Goal: Task Accomplishment & Management: Use online tool/utility

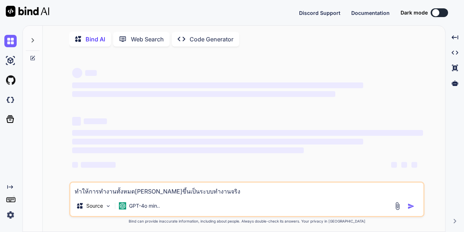
click at [437, 11] on div at bounding box center [435, 12] width 7 height 7
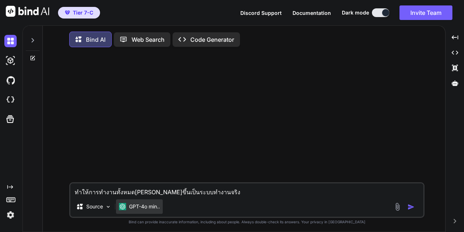
click at [150, 207] on p "GPT-4o min.." at bounding box center [144, 206] width 31 height 7
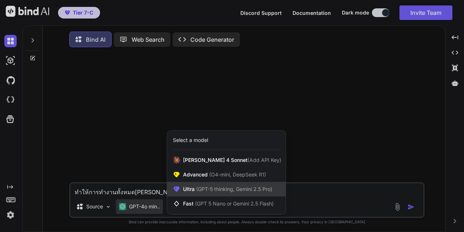
click at [199, 191] on span "(GPT-5 thinking, Gemini 2.5 Pro)" at bounding box center [234, 189] width 78 height 6
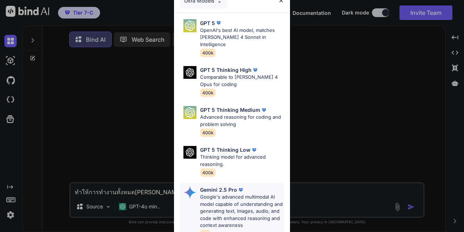
scroll to position [109, 0]
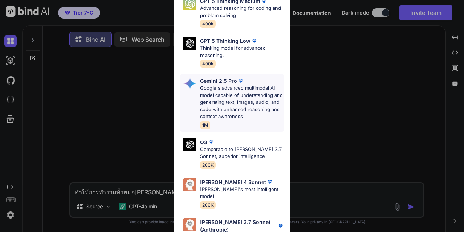
click at [236, 105] on p "Google's advanced multimodal AI model capable of understanding and generating t…" at bounding box center [242, 102] width 84 height 36
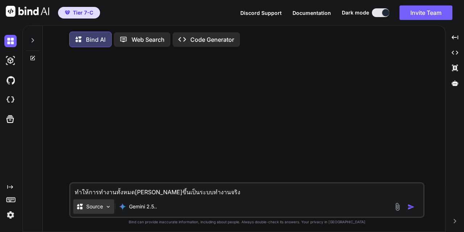
click at [101, 207] on p "Source" at bounding box center [94, 206] width 17 height 7
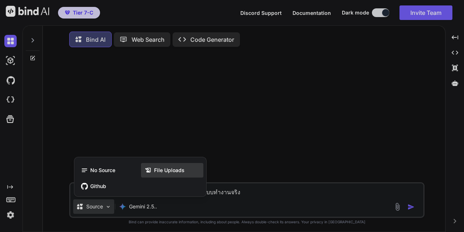
click at [167, 170] on span "File Uploads" at bounding box center [169, 169] width 30 height 7
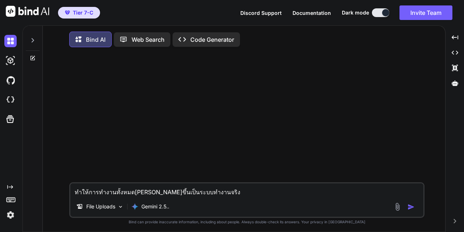
click at [389, 206] on div "File Uploads Gemini 2.5.." at bounding box center [246, 207] width 353 height 17
click at [396, 206] on img at bounding box center [397, 206] width 8 height 8
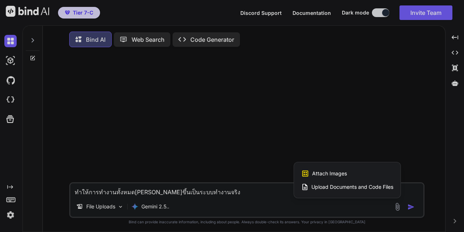
click at [329, 184] on div "Upload Documents and Code Files" at bounding box center [347, 186] width 92 height 13
type textarea "x"
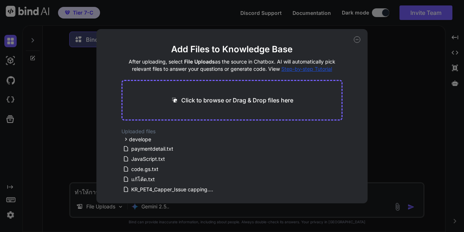
click at [211, 99] on p "Click to browse or Drag & Drop files here" at bounding box center [237, 100] width 112 height 9
type input "C:\fakepath\5000.txt"
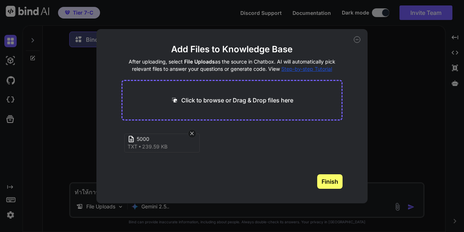
click at [328, 181] on button "Finish" at bounding box center [329, 181] width 25 height 14
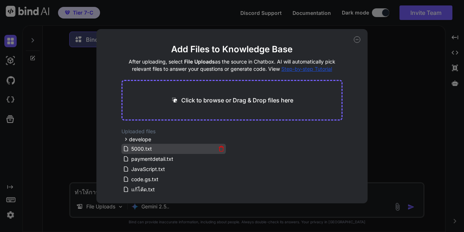
click at [135, 146] on span "5000.txt" at bounding box center [141, 148] width 22 height 9
click at [145, 146] on span "5000.txt" at bounding box center [141, 148] width 22 height 9
click at [357, 41] on icon at bounding box center [357, 39] width 7 height 7
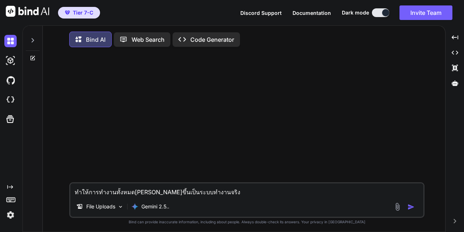
click at [408, 207] on img "button" at bounding box center [410, 206] width 7 height 7
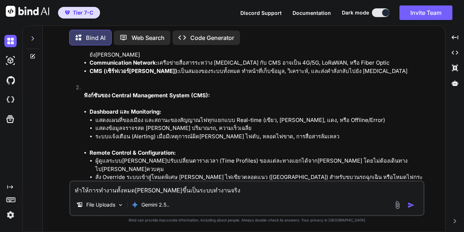
scroll to position [783, 0]
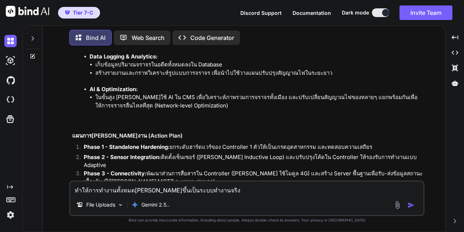
click at [111, 194] on textarea "ทำให้การทำงานทั้งหมด[PERSON_NAME]ขึ้นเป็นระบบทำงานจริง" at bounding box center [246, 187] width 353 height 13
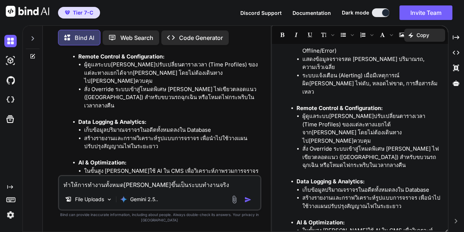
scroll to position [724, 0]
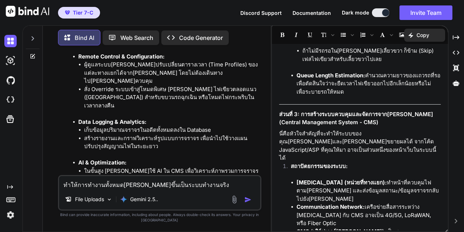
click at [183, 37] on p "Code Generator" at bounding box center [201, 37] width 44 height 9
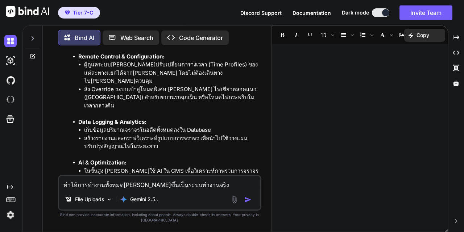
scroll to position [0, 0]
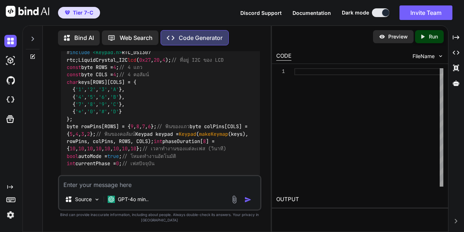
scroll to position [326, 0]
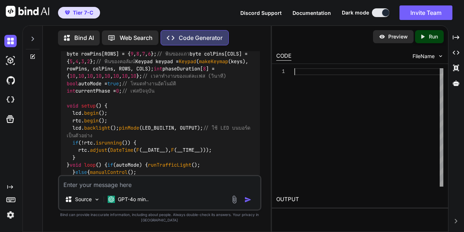
click at [320, 72] on div at bounding box center [368, 127] width 149 height 118
click at [197, 101] on div "# include <Wire.h> # include <RTClib.h> # include <LiquidCrystal_I2C.h> # inclu…" at bounding box center [160, 143] width 199 height 388
click at [429, 55] on span "FileName" at bounding box center [423, 56] width 22 height 7
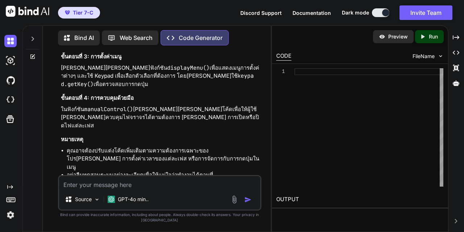
scroll to position [652, 0]
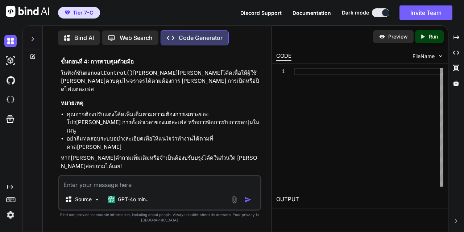
click at [294, 199] on h2 "OUTPUT" at bounding box center [360, 199] width 176 height 17
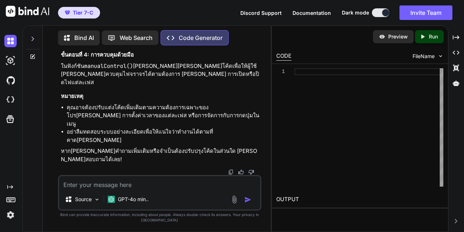
scroll to position [825, 0]
click at [118, 193] on div "GPT-4o min.." at bounding box center [128, 199] width 47 height 14
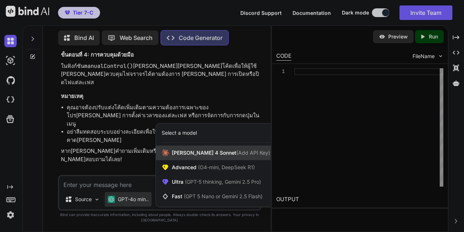
click at [176, 152] on span "[PERSON_NAME] 4 Sonnet (Add API Key)" at bounding box center [221, 152] width 98 height 7
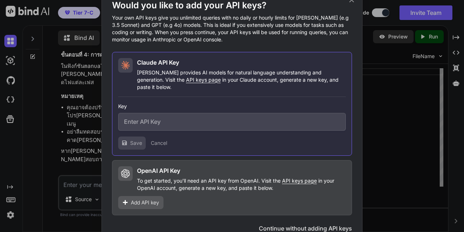
click at [354, 3] on icon at bounding box center [351, 0] width 8 height 8
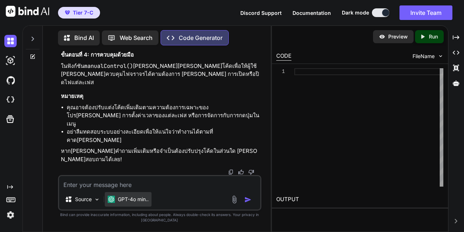
click at [117, 198] on div "GPT-4o min.." at bounding box center [128, 198] width 41 height 7
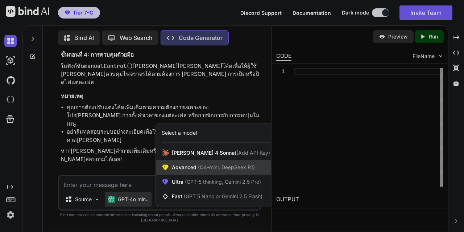
click at [187, 170] on span "Advanced (O4-mini, DeepSeek R1)" at bounding box center [213, 166] width 83 height 7
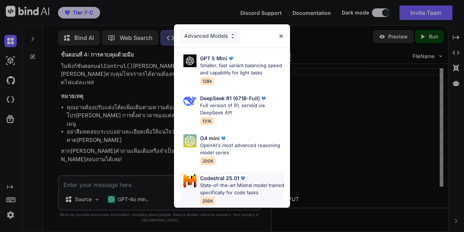
click at [220, 187] on p "State-of-the-art Mistral model trained specifically for code tasks" at bounding box center [242, 189] width 84 height 14
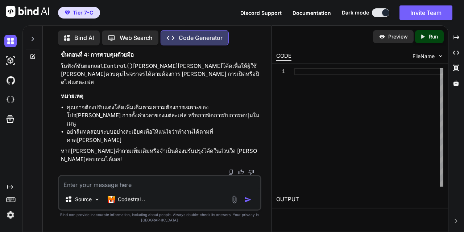
click at [136, 187] on textarea at bounding box center [159, 182] width 201 height 13
type textarea "ปรับปรุงทั้งหมดให้เป็นโค๊ดระบบทำงานจริงได้ถูกต้องทั้งหมด"
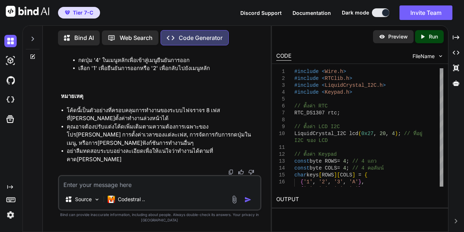
scroll to position [4332, 0]
click at [142, 186] on textarea at bounding box center [159, 182] width 201 height 13
type textarea "ไม่เอาตัวอย่างของเป็นโค๊ดโปรแกรมทำงานเต็มระบบ"
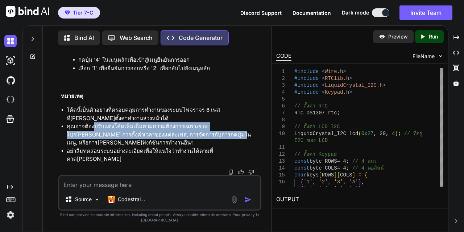
drag, startPoint x: 93, startPoint y: 141, endPoint x: 163, endPoint y: 152, distance: 71.1
click at [163, 147] on li "คุณอาจต้องปรับแต่งโค้ดเพิ่มเติมตามความต้องการเฉพาะของโปร[PERSON_NAME] การตั้งค่…" at bounding box center [163, 134] width 193 height 25
copy li "ปรับแต่งโค้ดเพิ่มเติมตามความต้องการเฉพาะของโปร[PERSON_NAME] การตั้งค่าเวลาของแต…"
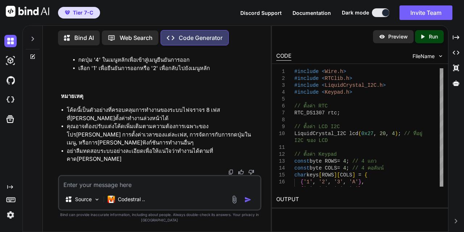
click at [125, 184] on textarea at bounding box center [159, 182] width 201 height 13
paste textarea "ปรับแต่งโค้ดเพิ่มเติมตามความต้องการเฉพาะของโปร[PERSON_NAME] การตั้งค่าเวลาของแต…"
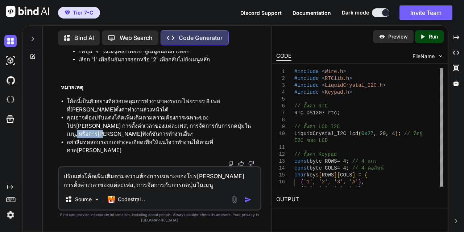
drag, startPoint x: 176, startPoint y: 150, endPoint x: 190, endPoint y: 148, distance: 13.8
click at [197, 138] on li "คุณอาจต้องปรับแต่งโค้ดเพิ่มเติมตามความต้องการเฉพาะของโปร[PERSON_NAME] การตั้งค่…" at bounding box center [163, 125] width 193 height 25
click at [191, 138] on li "คุณอาจต้องปรับแต่งโค้ดเพิ่มเติมตามความต้องการเฉพาะของโปร[PERSON_NAME] การตั้งค่…" at bounding box center [163, 125] width 193 height 25
click at [181, 138] on li "คุณอาจต้องปรับแต่งโค้ดเพิ่มเติมตามความต้องการเฉพาะของโปร[PERSON_NAME] การตั้งค่…" at bounding box center [163, 125] width 193 height 25
drag, startPoint x: 183, startPoint y: 149, endPoint x: 244, endPoint y: 150, distance: 60.9
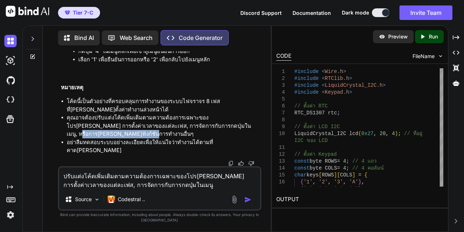
click at [245, 138] on li "คุณอาจต้องปรับแต่งโค้ดเพิ่มเติมตามความต้องการเฉพาะของโปร[PERSON_NAME] การตั้งค่…" at bounding box center [163, 125] width 193 height 25
copy li "[PERSON_NAME]ฟังก์ชันการทำงานอื่นๆ"
click at [175, 186] on textarea "ปรับแต่งโค้ดเพิ่มเติมตามความต้องการเฉพาะของโปร[PERSON_NAME] การตั้งค่าเวลาของแต…" at bounding box center [159, 178] width 201 height 22
paste textarea "[PERSON_NAME]ฟังก์ชันการทำงานอื่นๆ"
type textarea "ปรับแต่งโค้ดเพิ่มเติมตามความต้องการเฉพาะของโปร[PERSON_NAME] การตั้งค่าเวลาของแต…"
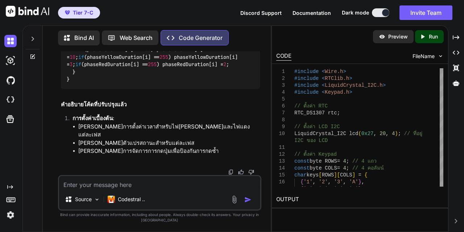
scroll to position [11929, 0]
click at [9, 55] on img at bounding box center [10, 60] width 12 height 12
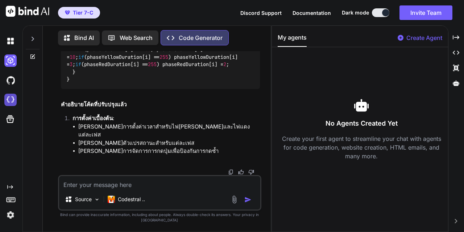
click at [9, 101] on img at bounding box center [10, 99] width 12 height 12
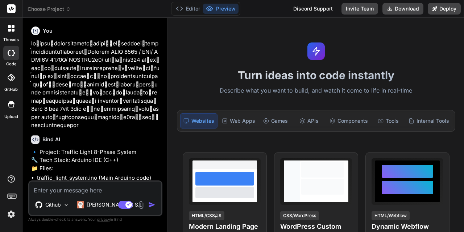
scroll to position [381, 0]
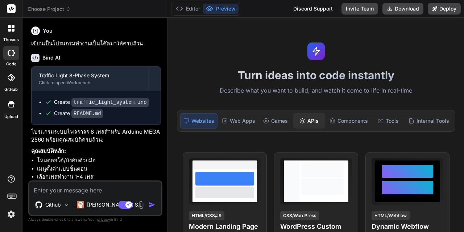
click at [299, 114] on div "APIs" at bounding box center [309, 120] width 32 height 15
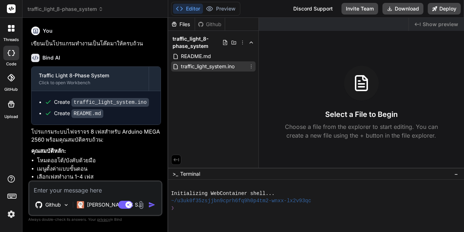
click at [219, 66] on span "traffic_light_system.ino" at bounding box center [207, 66] width 55 height 9
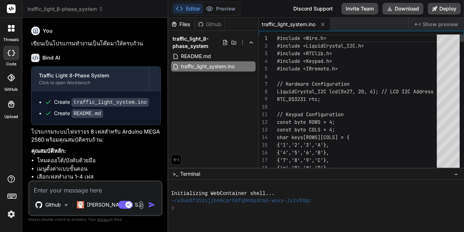
type textarea "x"
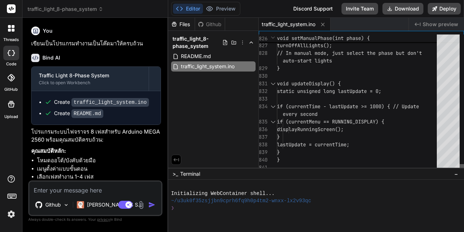
click at [460, 171] on div at bounding box center [461, 167] width 4 height 7
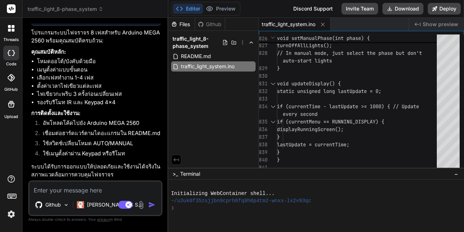
click at [94, 189] on textarea at bounding box center [95, 187] width 132 height 13
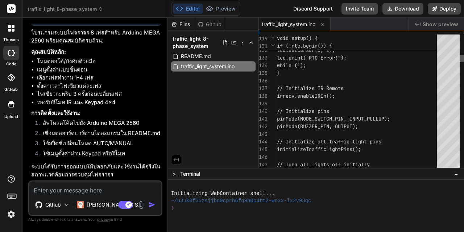
click at [461, 57] on div at bounding box center [461, 58] width 4 height 7
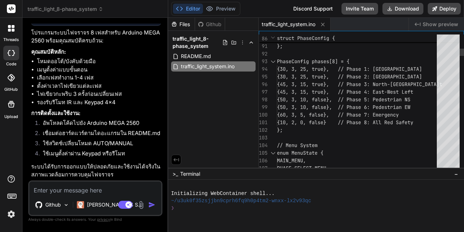
scroll to position [0, 0]
drag, startPoint x: 283, startPoint y: 67, endPoint x: 390, endPoint y: 67, distance: 106.5
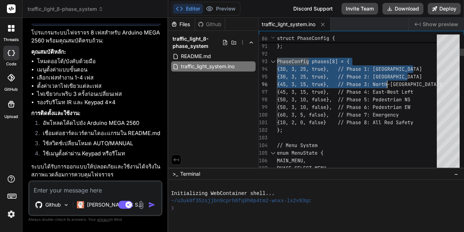
type textarea "struct PhaseConfig { int redTime; // Red light duration (seconds) int yellowTim…"
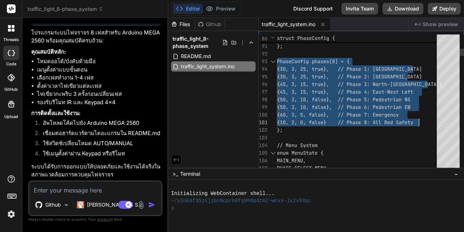
drag, startPoint x: 277, startPoint y: 61, endPoint x: 420, endPoint y: 120, distance: 154.6
click at [60, 191] on textarea at bounding box center [95, 187] width 132 height 13
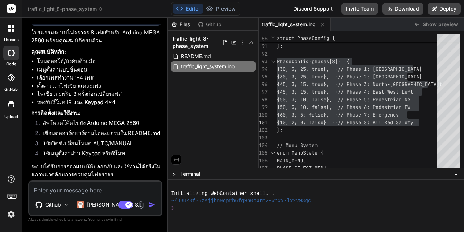
paste textarea "PhaseConfig phases[8] = { {30, 3, 25, true}, // Phase 1: North-South {30, 3, 25…"
type textarea "x"
type textarea "PhaseConfig phases[8] = { {30, 3, 25, true}, // Phase 1: North-South {30, 3, 25…"
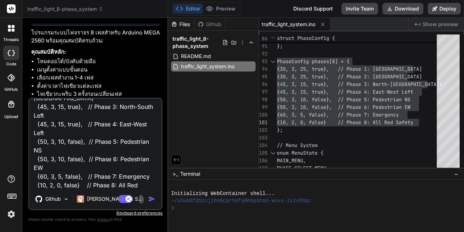
scroll to position [36, 0]
drag, startPoint x: 64, startPoint y: 184, endPoint x: 21, endPoint y: 172, distance: 44.2
click at [21, 172] on div "threads code GitHub Upload traffic_light_8-phase_system Created with Pixso. Bin…" at bounding box center [232, 116] width 464 height 232
drag, startPoint x: 34, startPoint y: 104, endPoint x: 158, endPoint y: 216, distance: 166.8
click at [158, 216] on div "PhaseConfig phases[8] = { {30, 3, 25, true}, // Phase 1: North-South {30, 3, 25…" at bounding box center [95, 159] width 134 height 125
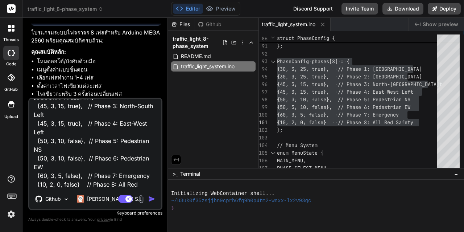
type textarea "x"
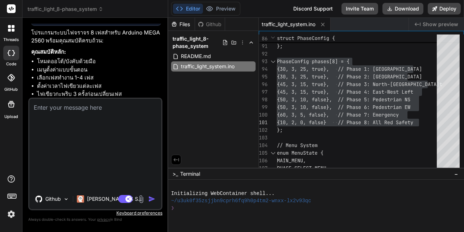
scroll to position [0, 0]
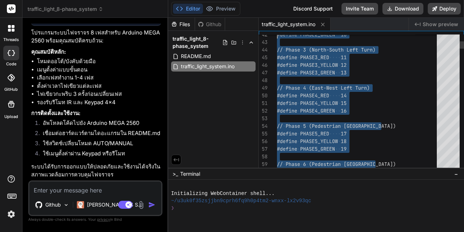
type textarea "// Pin Definitions #define MODE_SWITCH_PIN 3 // Auto/Manual mode switch #define…"
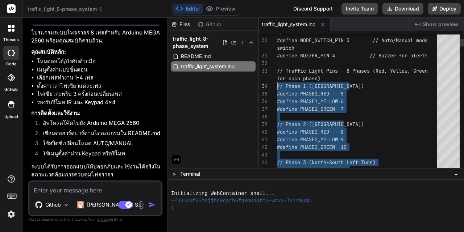
drag, startPoint x: 355, startPoint y: 120, endPoint x: 278, endPoint y: 84, distance: 84.6
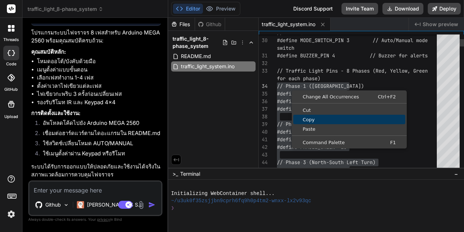
click at [309, 118] on span "Copy" at bounding box center [349, 119] width 112 height 5
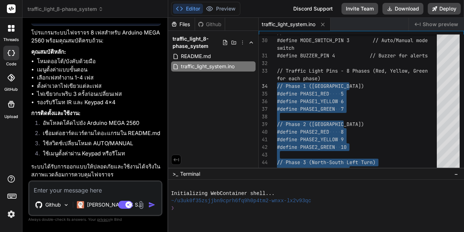
click at [71, 195] on div "Github Claude 4 S.. Agent Mode. When this toggle is activated, AI automatically…" at bounding box center [95, 198] width 134 height 36
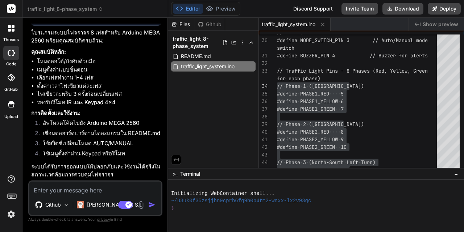
click at [72, 190] on textarea at bounding box center [95, 187] width 132 height 13
paste textarea "// Phase 1 (North-South) #define PHASE1_RED 5 #define PHASE1_YELLOW 6 #define P…"
type textarea "x"
type textarea "// Phase 1 (North-South) #define PHASE1_RED 5 #define PHASE1_YELLOW 6 #define P…"
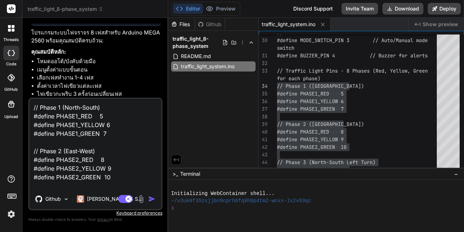
drag, startPoint x: 33, startPoint y: 115, endPoint x: 84, endPoint y: 119, distance: 51.6
click at [84, 119] on textarea "// Phase 1 (North-South) #define PHASE1_RED 5 #define PHASE1_YELLOW 6 #define P…" at bounding box center [95, 144] width 132 height 90
click at [83, 117] on textarea "// Phase 1 (North-South) #define PHASE1_RED 5 #define PHASE1_YELLOW 6 #define P…" at bounding box center [95, 144] width 132 height 90
drag, startPoint x: 38, startPoint y: 107, endPoint x: 109, endPoint y: 132, distance: 74.9
click at [109, 132] on textarea "// Phase 1 (North-South) #define PHASE1_RED 5 #define PHASE1_YELLOW 6 #define P…" at bounding box center [95, 144] width 132 height 90
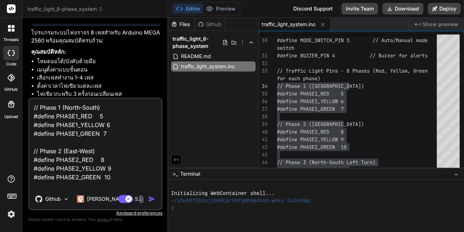
click at [37, 111] on textarea "// Phase 1 (North-South) #define PHASE1_RED 5 #define PHASE1_YELLOW 6 #define P…" at bounding box center [95, 144] width 132 height 90
drag, startPoint x: 40, startPoint y: 107, endPoint x: 113, endPoint y: 179, distance: 102.0
click at [113, 180] on textarea "// Phase 1 (North-South) #define PHASE1_RED 5 #define PHASE1_YELLOW 6 #define P…" at bounding box center [95, 144] width 132 height 90
click at [123, 153] on textarea "// Phase 1 (North-South) #define PHASE1_RED 5 #define PHASE1_YELLOW 6 #define P…" at bounding box center [95, 144] width 132 height 90
click at [117, 147] on textarea "// Phase 1 (North-South) #define PHASE1_RED 5 #define PHASE1_YELLOW 6 #define P…" at bounding box center [95, 144] width 132 height 90
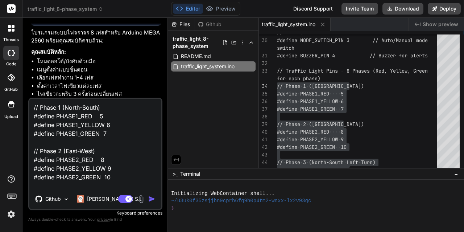
click at [87, 148] on textarea "// Phase 1 (North-South) #define PHASE1_RED 5 #define PHASE1_YELLOW 6 #define P…" at bounding box center [95, 144] width 132 height 90
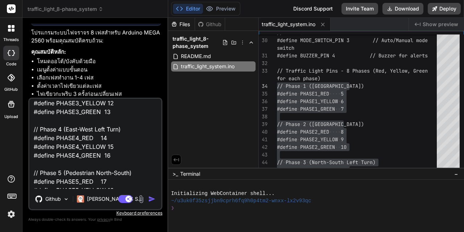
scroll to position [145, 0]
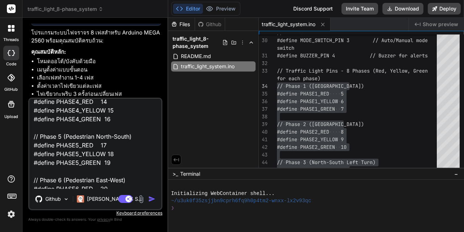
drag, startPoint x: 33, startPoint y: 145, endPoint x: 116, endPoint y: 168, distance: 86.1
click at [116, 168] on textarea "// Phase 1 (North-South) #define PHASE1_RED 5 #define PHASE1_YELLOW 6 #define P…" at bounding box center [95, 144] width 132 height 90
paste textarea "Phase 1 (North-South) #define PHASE1_RED 5 #define PHASE1_YELLOW 6 #define PHAS…"
type textarea "x"
type textarea "// Phase 1 (North-South) #define PHASE1_RED 5 #define PHASE1_YELLOW 6 #define P…"
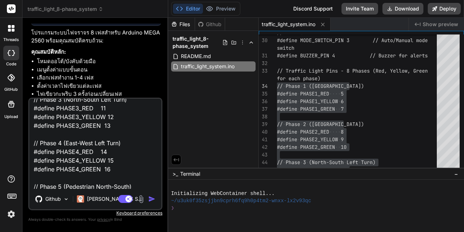
scroll to position [99, 0]
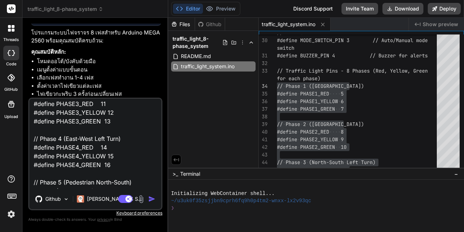
drag, startPoint x: 40, startPoint y: 121, endPoint x: 121, endPoint y: 166, distance: 93.4
click at [121, 166] on textarea "// Phase 1 (North-South) #define PHASE1_RED 5 #define PHASE1_YELLOW 6 #define P…" at bounding box center [95, 144] width 132 height 90
click at [129, 155] on textarea "// Phase 1 (North-South) #define PHASE1_RED 5 #define PHASE1_YELLOW 6 #define P…" at bounding box center [95, 144] width 132 height 90
click at [87, 153] on textarea "// Phase 1 (North-South) #define PHASE1_RED 5 #define PHASE1_YELLOW 6 #define P…" at bounding box center [95, 144] width 132 height 90
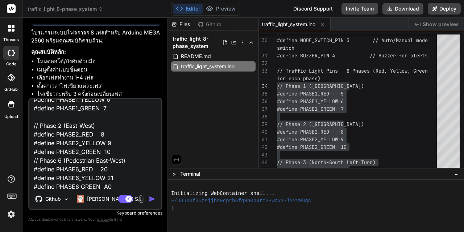
scroll to position [244, 0]
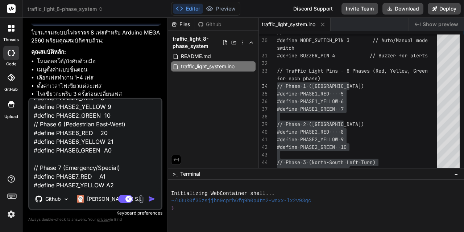
click at [35, 124] on textarea "// Phase 1 (North-South) #define PHASE1_RED 5 #define PHASE1_YELLOW 6 #define P…" at bounding box center [95, 144] width 132 height 90
drag, startPoint x: 34, startPoint y: 132, endPoint x: 115, endPoint y: 152, distance: 83.6
click at [115, 152] on textarea "// Phase 1 (North-South) #define PHASE1_RED 5 #define PHASE1_YELLOW 6 #define P…" at bounding box center [95, 144] width 132 height 90
paste textarea "Phase 3 (North-South Left Turn) #define PHASE3_RED 11 #define PHASE3_YELLOW 12 …"
type textarea "x"
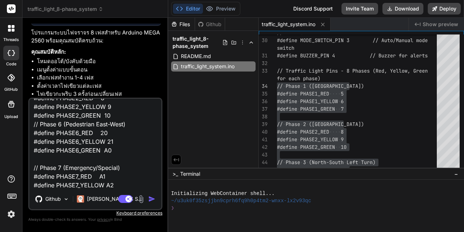
type textarea "// Phase 1 (North-South) #define PHASE1_RED 5 #define PHASE1_YELLOW 6 #define P…"
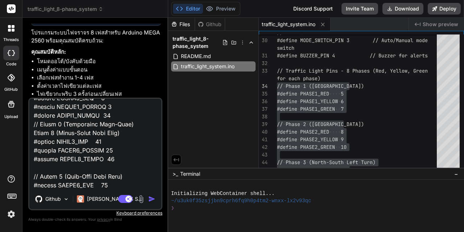
scroll to position [262, 0]
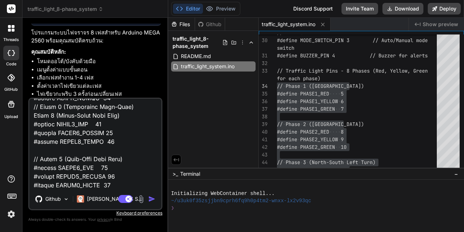
click at [53, 114] on textarea at bounding box center [95, 144] width 132 height 90
click at [56, 114] on textarea at bounding box center [95, 144] width 132 height 90
drag, startPoint x: 64, startPoint y: 157, endPoint x: 34, endPoint y: 158, distance: 30.4
click at [34, 158] on textarea at bounding box center [95, 144] width 132 height 90
type textarea "x"
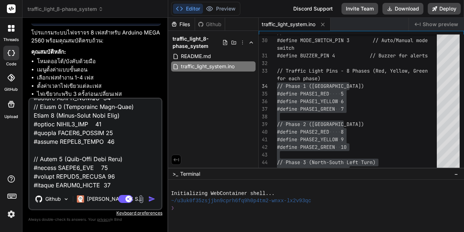
type textarea "// Phase 1 (North-South) #define PHASE1_RED 5 #define PHASE1_YELLOW 6 #define P…"
drag, startPoint x: 57, startPoint y: 115, endPoint x: 32, endPoint y: 116, distance: 24.3
click at [32, 116] on textarea at bounding box center [95, 144] width 132 height 90
type textarea "x"
type textarea "// Phase 1 (North-South) #define PHASE1_RED 5 #define PHASE1_YELLOW 6 #define P…"
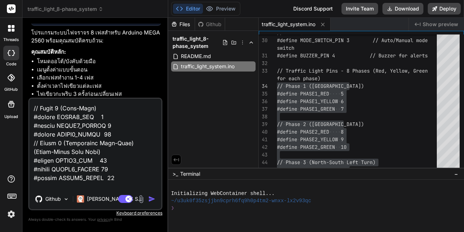
scroll to position [189, 0]
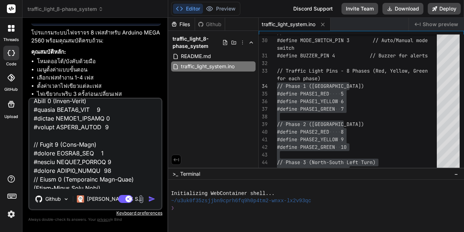
drag, startPoint x: 63, startPoint y: 142, endPoint x: 34, endPoint y: 142, distance: 28.6
click at [34, 142] on textarea at bounding box center [95, 144] width 132 height 90
type textarea "x"
type textarea "// Phase 1 (North-South) #define PHASE1_RED 5 #define PHASE1_YELLOW 6 #define P…"
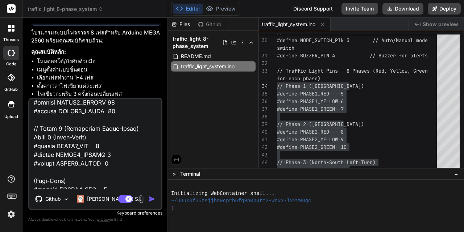
drag, startPoint x: 57, startPoint y: 136, endPoint x: 31, endPoint y: 136, distance: 25.4
click at [31, 136] on textarea at bounding box center [95, 144] width 132 height 90
type textarea "x"
type textarea "// Phase 1 (North-South) #define PHASE1_RED 5 #define PHASE1_YELLOW 6 #define P…"
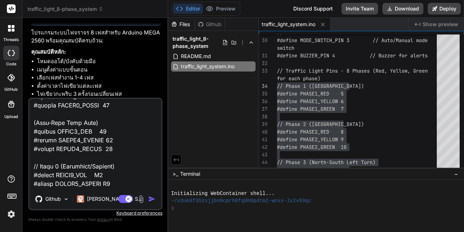
scroll to position [358, 0]
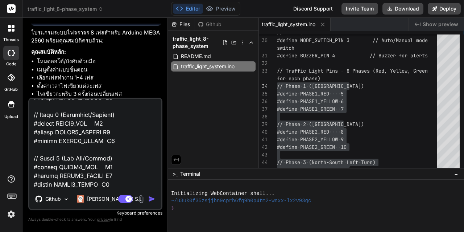
click at [61, 188] on textarea at bounding box center [95, 144] width 132 height 90
type textarea "x"
type textarea "// Phase 1 (North-South) #define PHASE1_RED 5 #define PHASE1_YELLOW 6 #define P…"
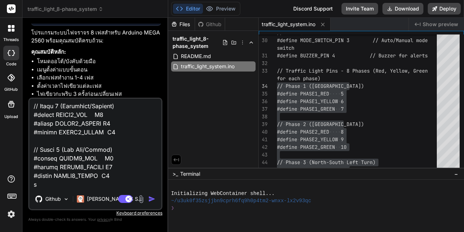
type textarea "x"
type textarea "// Phase 1 (North-South) #define PHASE1_RED 5 #define PHASE1_YELLOW 6 #define P…"
type textarea "x"
type textarea "// Phase 1 (North-South) #define PHASE1_RED 5 #define PHASE1_YELLOW 6 #define P…"
type textarea "x"
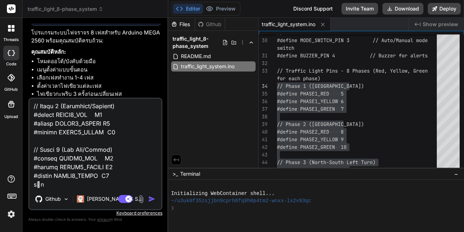
type textarea "// Phase 1 (North-South) #define PHASE1_RED 5 #define PHASE1_YELLOW 6 #define P…"
type textarea "x"
type textarea "// Phase 1 (North-South) #define PHASE1_RED 5 #define PHASE1_YELLOW 6 #define P…"
type textarea "x"
type textarea "// Phase 1 (North-South) #define PHASE1_RED 5 #define PHASE1_YELLOW 6 #define P…"
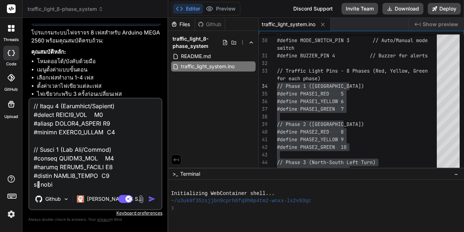
type textarea "x"
type textarea "// Phase 1 (North-South) #define PHASE1_RED 5 #define PHASE1_YELLOW 6 #define P…"
type textarea "x"
type textarea "// Phase 1 (North-South) #define PHASE1_RED 5 #define PHASE1_YELLOW 6 #define P…"
type textarea "x"
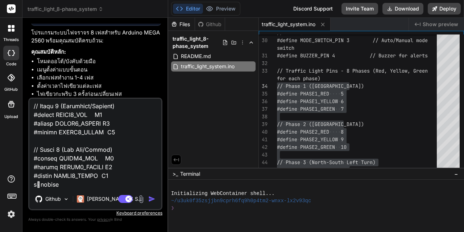
type textarea "// Phase 1 (North-South) #define PHASE1_RED 5 #define PHASE1_YELLOW 6 #define P…"
type textarea "x"
type textarea "// Phase 1 (North-South) #define PHASE1_RED 5 #define PHASE1_YELLOW 6 #define P…"
type textarea "x"
type textarea "// Phase 1 (North-South) #define PHASE1_RED 5 #define PHASE1_YELLOW 6 #define P…"
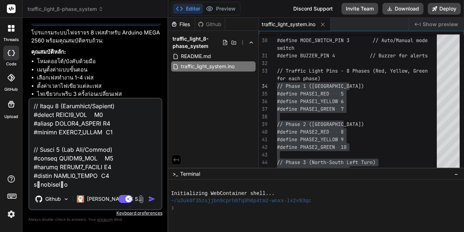
type textarea "x"
type textarea "// Phase 1 (North-South) #define PHASE1_RED 5 #define PHASE1_YELLOW 6 #define P…"
type textarea "x"
type textarea "// Phase 1 (North-South) #define PHASE1_RED 5 #define PHASE1_YELLOW 6 #define P…"
type textarea "x"
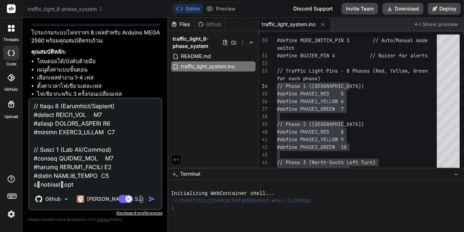
type textarea "// Phase 1 (North-South) #define PHASE1_RED 5 #define PHASE1_YELLOW 6 #define P…"
type textarea "x"
type textarea "// Phase 1 (North-South) #define PHASE1_RED 5 #define PHASE1_YELLOW 6 #define P…"
type textarea "x"
type textarea "// Phase 1 (North-South) #define PHASE1_RED 5 #define PHASE1_YELLOW 6 #define P…"
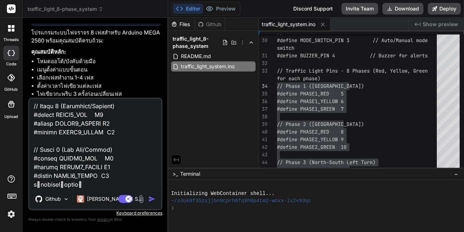
type textarea "x"
type textarea "// Phase 1 (North-South) #define PHASE1_RED 5 #define PHASE1_YELLOW 6 #define P…"
type textarea "x"
type textarea "// Phase 1 (North-South) #define PHASE1_RED 5 #define PHASE1_YELLOW 6 #define P…"
type textarea "x"
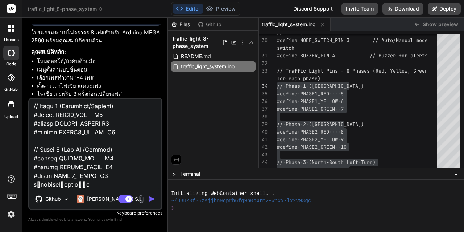
type textarea "// Phase 1 (North-South) #define PHASE1_RED 5 #define PHASE1_YELLOW 6 #define P…"
type textarea "x"
type textarea "// Phase 1 (North-South) #define PHASE1_RED 5 #define PHASE1_YELLOW 6 #define P…"
type textarea "x"
type textarea "// Phase 1 (North-South) #define PHASE1_RED 5 #define PHASE1_YELLOW 6 #define P…"
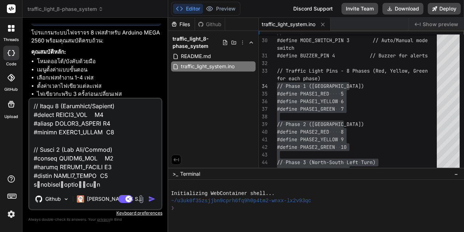
type textarea "x"
type textarea "// Phase 1 (North-South) #define PHASE1_RED 5 #define PHASE1_YELLOW 6 #define P…"
type textarea "x"
type textarea "// Phase 1 (North-South) #define PHASE1_RED 5 #define PHASE1_YELLOW 6 #define P…"
type textarea "x"
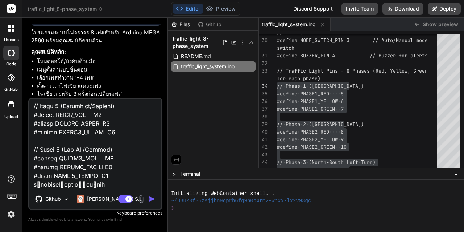
type textarea "// Phase 1 (North-South) #define PHASE1_RED 5 #define PHASE1_YELLOW 6 #define P…"
type textarea "x"
type textarea "// Phase 1 (North-South) #define PHASE1_RED 5 #define PHASE1_YELLOW 6 #define P…"
type textarea "x"
type textarea "// Phase 1 (North-South) #define PHASE1_RED 5 #define PHASE1_YELLOW 6 #define P…"
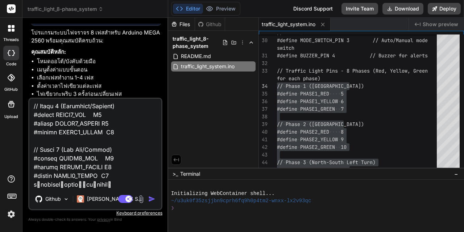
type textarea "x"
type textarea "// Phase 1 (North-South) #define PHASE1_RED 5 #define PHASE1_YELLOW 6 #define P…"
type textarea "x"
type textarea "// Phase 1 (North-South) #define PHASE1_RED 5 #define PHASE1_YELLOW 6 #define P…"
type textarea "x"
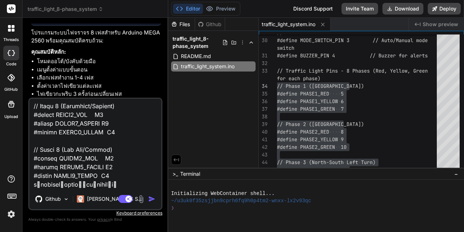
type textarea "// Phase 1 (North-South) #define PHASE1_RED 5 #define PHASE1_YELLOW 6 #define P…"
type textarea "x"
type textarea "// Phase 1 (North-South) #define PHASE1_RED 5 #define PHASE1_YELLOW 6 #define P…"
type textarea "x"
type textarea "// Phase 1 (North-South) #define PHASE1_RED 5 #define PHASE1_YELLOW 6 #define P…"
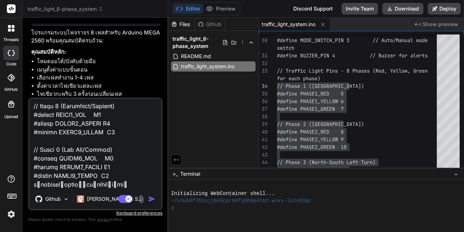
type textarea "x"
type textarea "// Phase 1 (North-South) #define PHASE1_RED 5 #define PHASE1_YELLOW 6 #define P…"
type textarea "x"
type textarea "// Phase 1 (North-South) #define PHASE1_RED 5 #define PHASE1_YELLOW 6 #define P…"
type textarea "x"
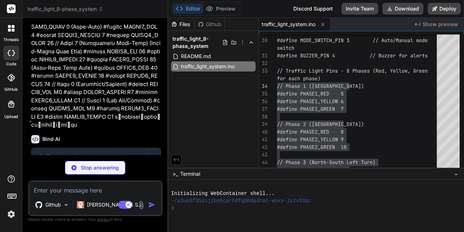
scroll to position [782, 0]
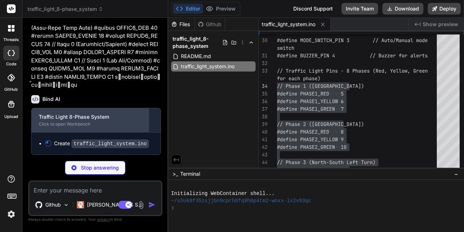
type textarea "x"
type textarea "every second if (currentMenu == RUNNING_DISPLAY) { displayRunningScreen(); } la…"
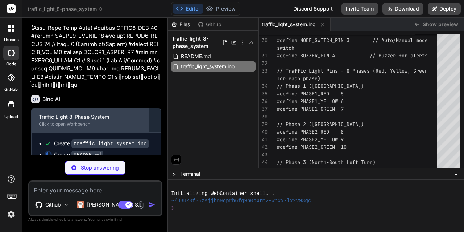
type textarea "x"
type textarea "The enhanced system now supports full 8-phase operation with improved phase man…"
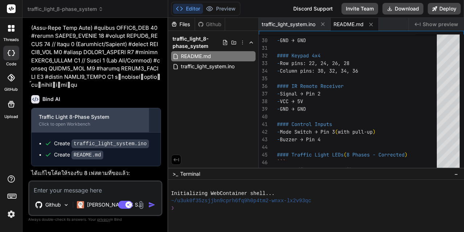
type textarea "x"
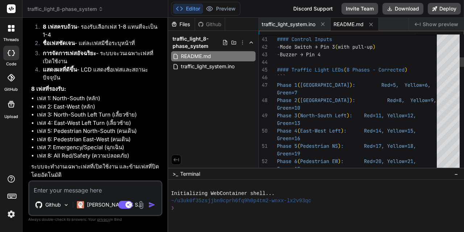
scroll to position [0, 0]
drag, startPoint x: 355, startPoint y: 84, endPoint x: 429, endPoint y: 85, distance: 73.6
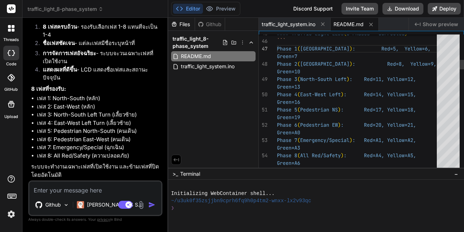
type textarea "Green=7 Phase 2 (East-West): Red=8, Yellow=9, Green=10 Phase 3 (North-South Lef…"
drag, startPoint x: 277, startPoint y: 111, endPoint x: 338, endPoint y: 112, distance: 61.6
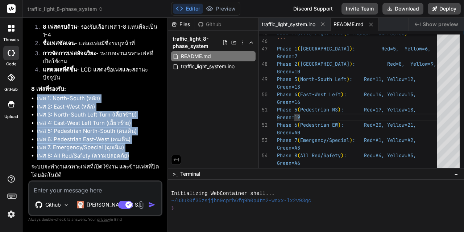
drag, startPoint x: 137, startPoint y: 155, endPoint x: 37, endPoint y: 99, distance: 115.0
click at [36, 100] on ul "เฟส 1: North-South (หลัก) เฟส 2: East-West (หลัก) เฟส 3: North-South Left Turn …" at bounding box center [96, 126] width 130 height 65
copy ul "เฟส 1: North-South (หลัก) เฟส 2: East-West (หลัก) เฟส 3: North-South Left Turn …"
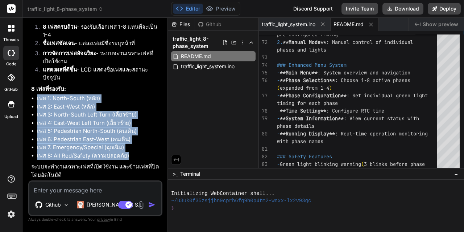
click at [108, 126] on li "เฟส 4: East-West Left Turn (เลี้ยวซ้าย)" at bounding box center [99, 123] width 124 height 8
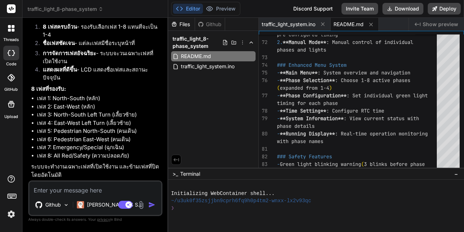
click at [60, 188] on textarea at bounding box center [95, 187] width 132 height 13
type textarea "x"
type textarea "แ"
type textarea "x"
type textarea "แก"
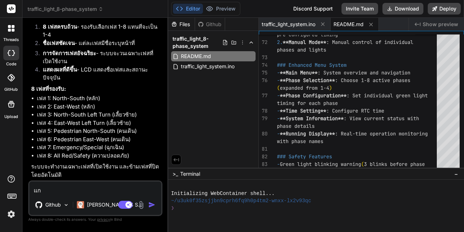
type textarea "x"
type textarea "แก้"
type textarea "x"
type textarea "แก้ไ"
type textarea "x"
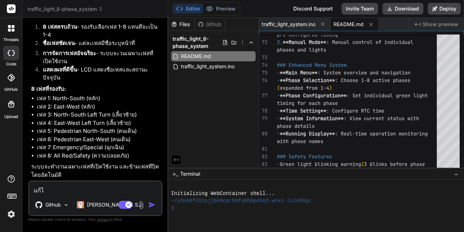
type textarea "แก้ไข"
type textarea "x"
type textarea "แก้ไขม"
type textarea "x"
type textarea "แก้ไขมา"
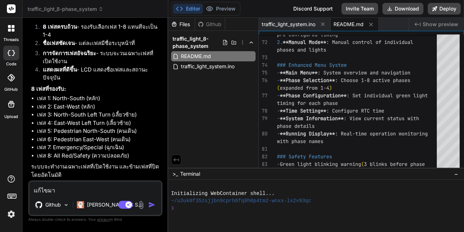
type textarea "x"
type textarea "แก้ไขมาใ"
type textarea "x"
type textarea "แก้ไขมาให"
type textarea "x"
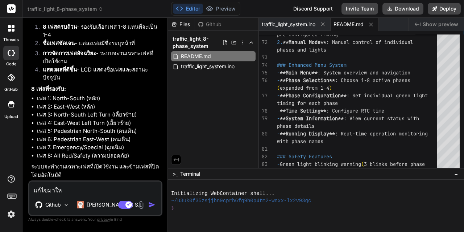
type textarea "แก้ไขมาใหม"
type textarea "x"
type textarea "แก้ไขมาใหม่"
type textarea "x"
type textarea "แก้ไขมาใหม่ท"
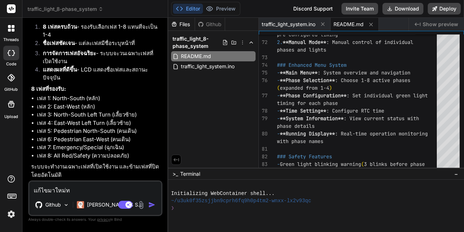
type textarea "x"
type textarea "แก้ไขมาใหม่ทั"
type textarea "x"
type textarea "แก้ไขมาใหม่ทั้"
type textarea "x"
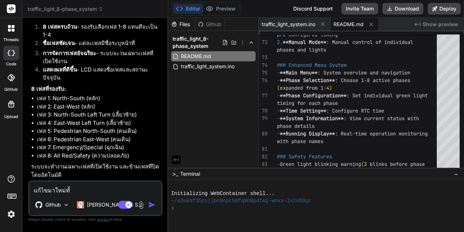
type textarea "แก้ไขมาใหม่ทั้ง"
type textarea "x"
type textarea "แก้ไขมาใหม่ทั้งห"
type textarea "x"
type textarea "แก้ไขมาใหม่ทั้งหม"
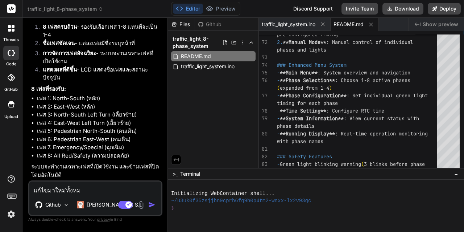
type textarea "x"
type textarea "แก้ไขมาใหม่ทั้งหมด"
type textarea "x"
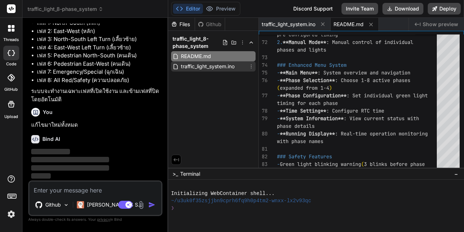
click at [219, 66] on span "traffic_light_system.ino" at bounding box center [207, 66] width 55 height 9
type textarea "every second if (currentMenu == RUNNING_DISPLAY) { displayRunningScreen(); } la…"
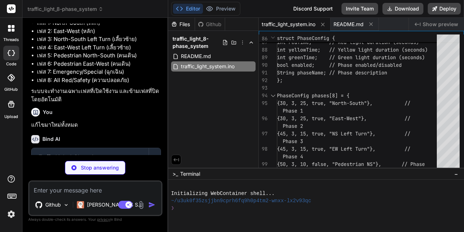
scroll to position [1064, 0]
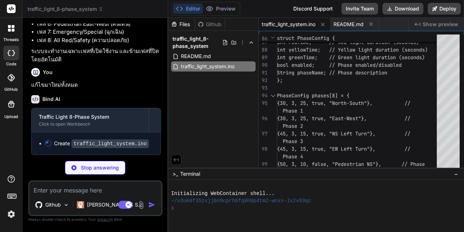
type textarea "x"
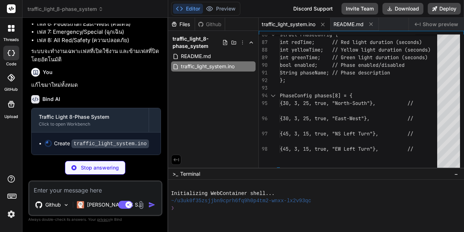
type textarea "x"
type textarea "intuitive operation and extensive customization options suitable for various tr…"
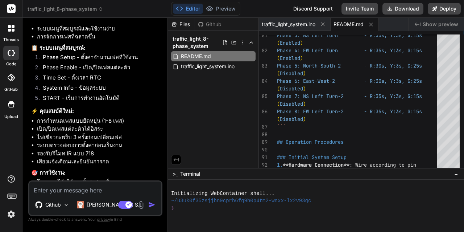
scroll to position [1280, 0]
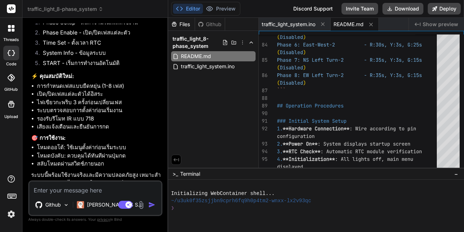
click at [67, 189] on textarea at bounding box center [95, 187] width 132 height 13
paste textarea "แน่นอนครับ! โปรแกรมไฟจราจร 8 เฟส เป็นระบบควบคุมสัญญาณไฟที่ซับซ้อน มักใช้กับสี่แ…"
type textarea "x"
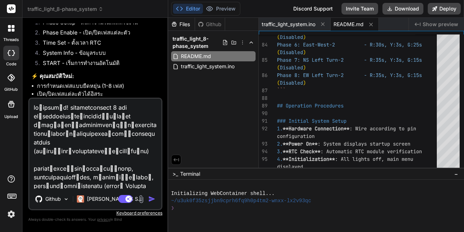
scroll to position [2870, 0]
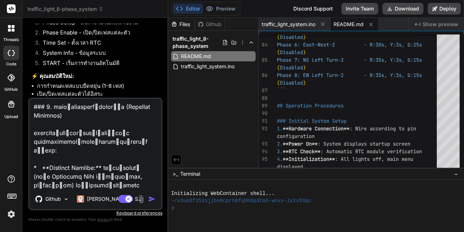
type textarea "แน่นอนครับ! โปรแกรมไฟจราจร 8 เฟส เป็นระบบควบคุมสัญญาณไฟที่ซับซ้อน มักใช้กับสี่แ…"
click at [155, 203] on div "Agent Mode. When this toggle is activated, AI automatically makes decisions, re…" at bounding box center [138, 198] width 42 height 9
click at [151, 200] on img "button" at bounding box center [151, 198] width 7 height 7
type textarea "x"
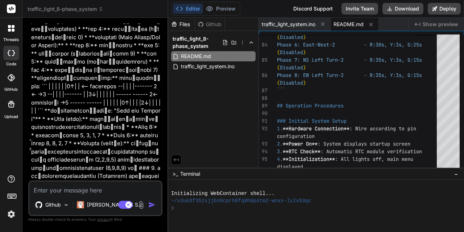
scroll to position [1763, 0]
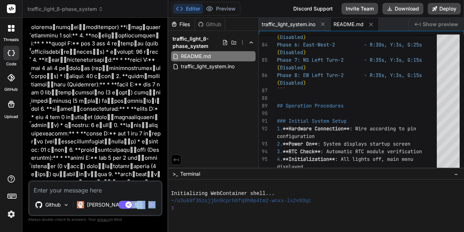
click at [150, 200] on div "Github Claude 4 S.. Agent Mode. When this toggle is activated, AI automatically…" at bounding box center [95, 198] width 134 height 36
click at [151, 205] on img "button" at bounding box center [151, 204] width 7 height 7
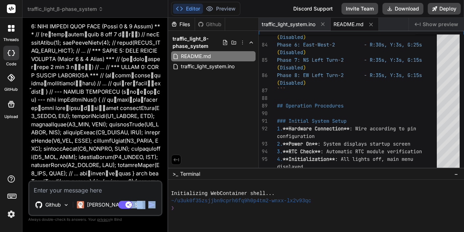
scroll to position [2487, 0]
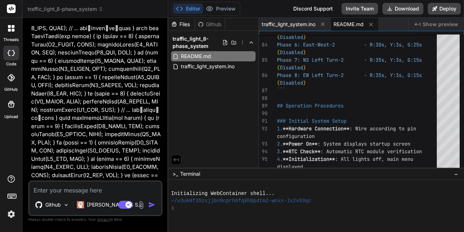
click at [102, 188] on textarea at bounding box center [95, 187] width 132 height 13
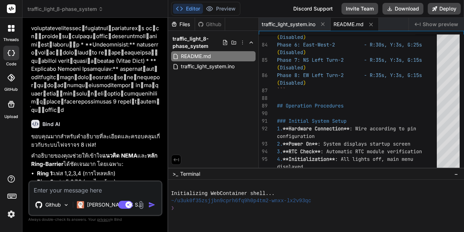
scroll to position [2874, 0]
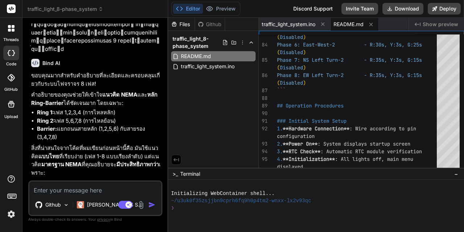
click at [121, 187] on textarea at bounding box center [95, 187] width 132 height 13
drag, startPoint x: 138, startPoint y: 167, endPoint x: 67, endPoint y: 175, distance: 71.2
copy p "เพิ่ม เซ็นเซอร์ตรวจจับรถ"
click at [63, 190] on textarea at bounding box center [95, 187] width 132 height 13
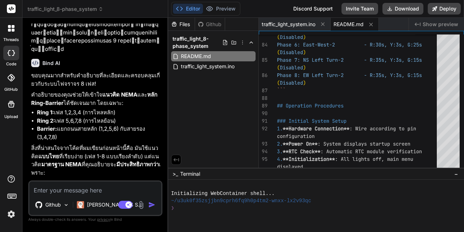
type textarea "x"
type textarea "ไ"
type textarea "x"
type textarea "ไม"
type textarea "x"
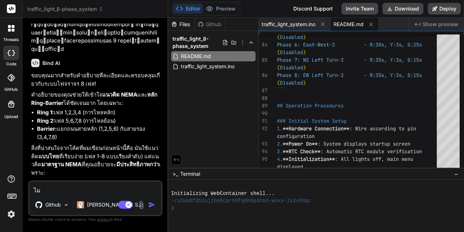
type textarea "ไม่"
type textarea "x"
type textarea "ไม่เ"
type textarea "x"
type textarea "ไม่เพ"
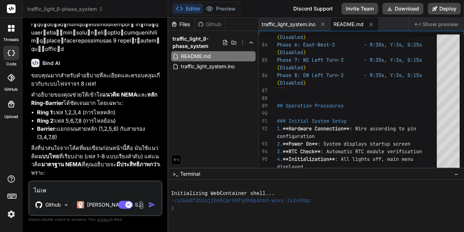
type textarea "x"
type textarea "ไม่เพิ"
type textarea "x"
type textarea "ไม่เพิ่"
type textarea "x"
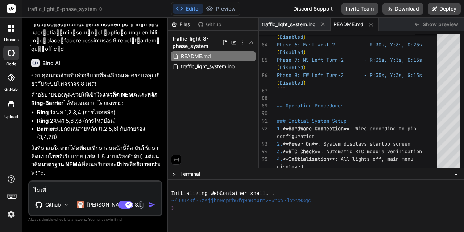
type textarea "ไม่เพิ่ม"
paste textarea "เพิ่มเซ็นเซอร์ตรวจจับรถ"
type textarea "x"
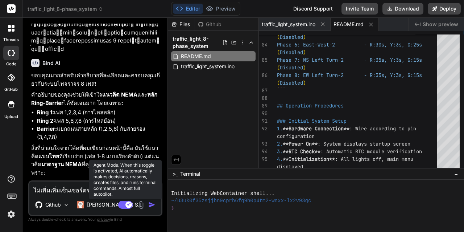
type textarea "ไม่เพิ่มเพิ่มเซ็นเซอร์ตรวจจับรถ"
click at [124, 203] on rect at bounding box center [125, 204] width 14 height 8
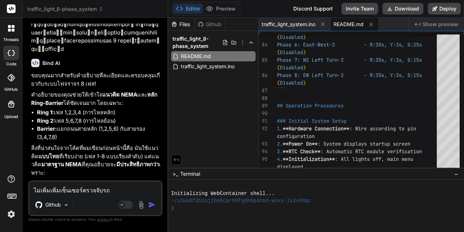
click at [150, 205] on img "button" at bounding box center [151, 204] width 7 height 7
type textarea "x"
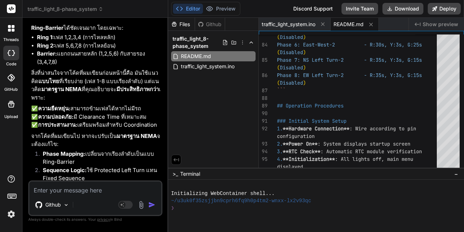
scroll to position [2949, 0]
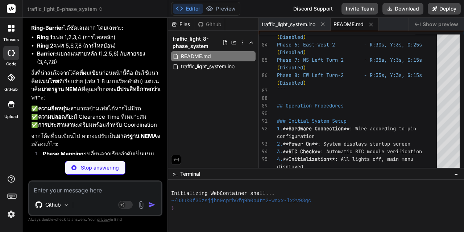
type textarea "x"
type textarea "} lastUpdate = currentTime; } }"
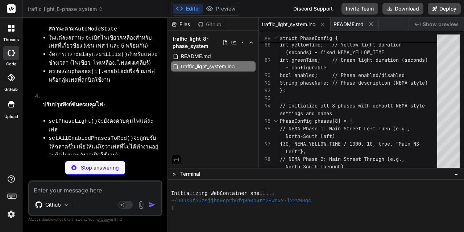
scroll to position [3631, 0]
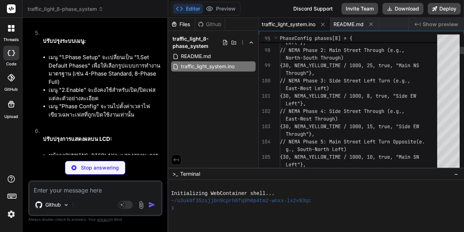
type textarea "x"
type textarea "principles."
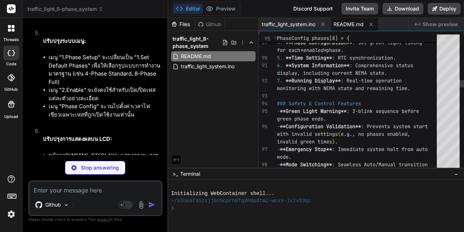
type textarea "x"
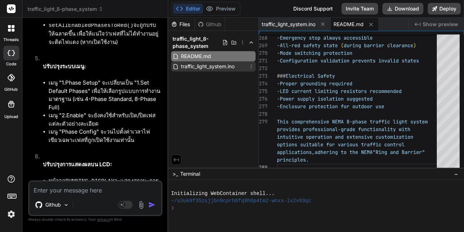
click at [225, 69] on span "traffic_light_system.ino" at bounding box center [207, 66] width 55 height 9
type textarea "} lastUpdate = currentTime; } }"
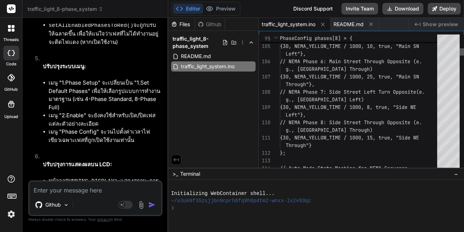
click at [459, 51] on div at bounding box center [461, 51] width 4 height 7
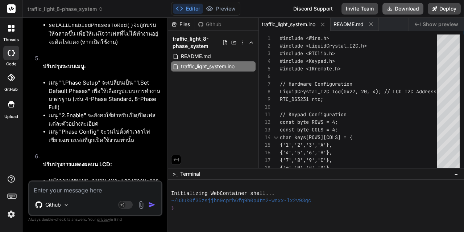
click at [406, 9] on button "Download" at bounding box center [402, 9] width 41 height 12
click at [82, 193] on textarea at bounding box center [95, 187] width 132 height 13
type textarea "x"
type textarea "เ"
type textarea "x"
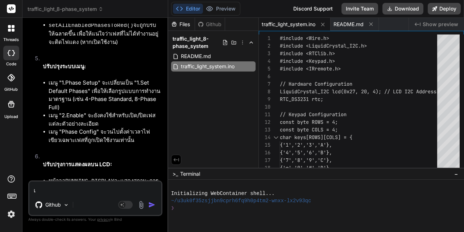
type textarea "เพ"
type textarea "x"
type textarea "เพิ"
type textarea "x"
type textarea "เพิ่"
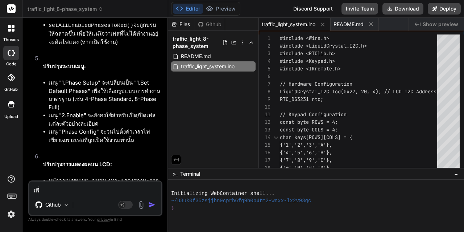
type textarea "x"
type textarea "เพิ่ม"
type textarea "x"
type textarea "เพิ่มฟ"
type textarea "x"
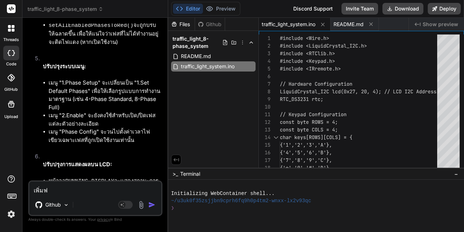
type textarea "เพิ่มฟั"
type textarea "x"
type textarea "เพิ่มฟัง"
type textarea "x"
type textarea "เพิ่มฟังก"
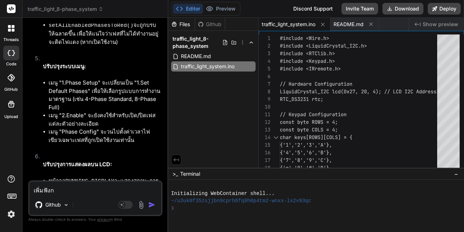
type textarea "x"
type textarea "เพิ่มฟังก์"
type textarea "x"
type textarea "เพิ่มฟังก์ช"
type textarea "x"
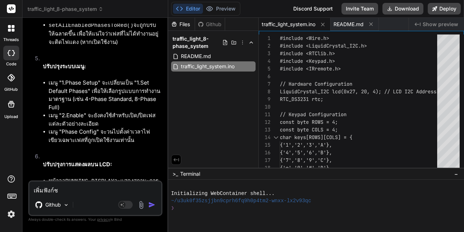
type textarea "เพิ่มฟังก์ชั"
type textarea "x"
type textarea "เพิ่มฟังก์ชัน"
type textarea "x"
type textarea "เพิ่มฟังก์ชันห"
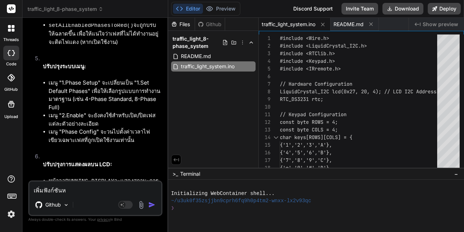
type textarea "x"
type textarea "เพิ่มฟังก์ชันหล"
type textarea "x"
type textarea "เพิ่มฟังก์ชันหลั"
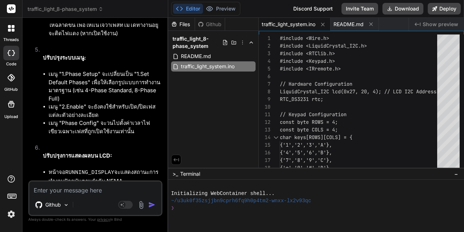
scroll to position [3689, 0]
